Goal: Task Accomplishment & Management: Manage account settings

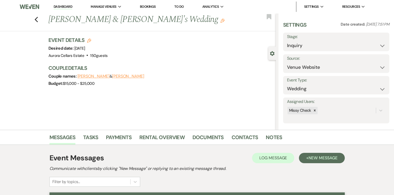
select select "5"
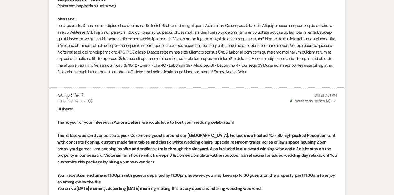
select select "2"
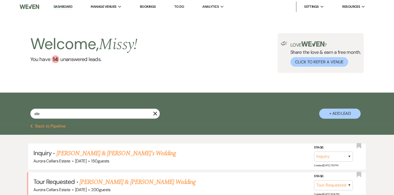
click at [155, 113] on icon "X" at bounding box center [155, 114] width 4 height 4
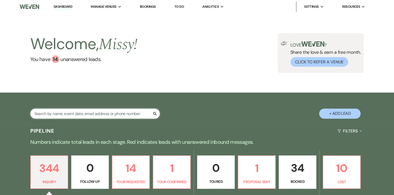
click at [129, 115] on input "text" at bounding box center [94, 114] width 129 height 10
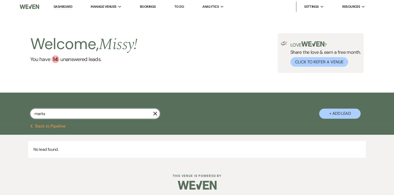
type input "marks"
click at [155, 113] on icon "X" at bounding box center [155, 114] width 4 height 4
